Goal: Go to known website: Access a specific website the user already knows

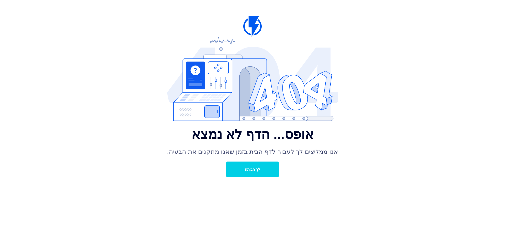
click at [270, 172] on link "לך הביתה" at bounding box center [252, 170] width 53 height 16
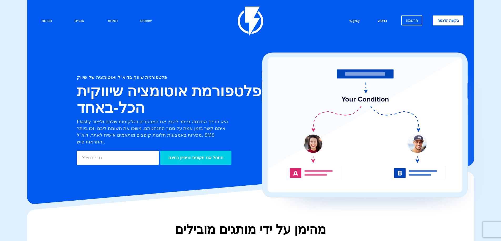
click at [382, 21] on font "כניסה" at bounding box center [382, 21] width 9 height 4
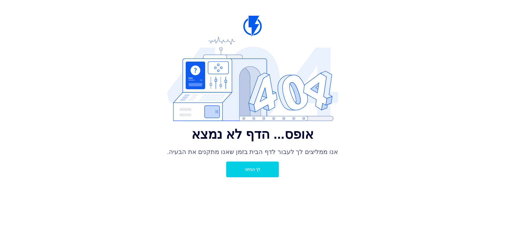
click at [245, 171] on font "לך הביתה" at bounding box center [252, 170] width 15 height 4
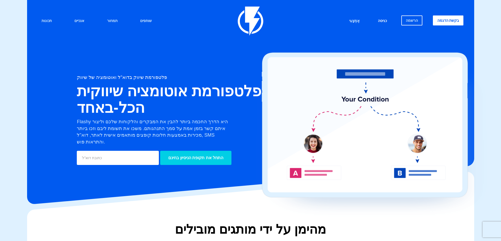
click at [386, 18] on link "כניסה" at bounding box center [382, 21] width 17 height 11
